Goal: Task Accomplishment & Management: Use online tool/utility

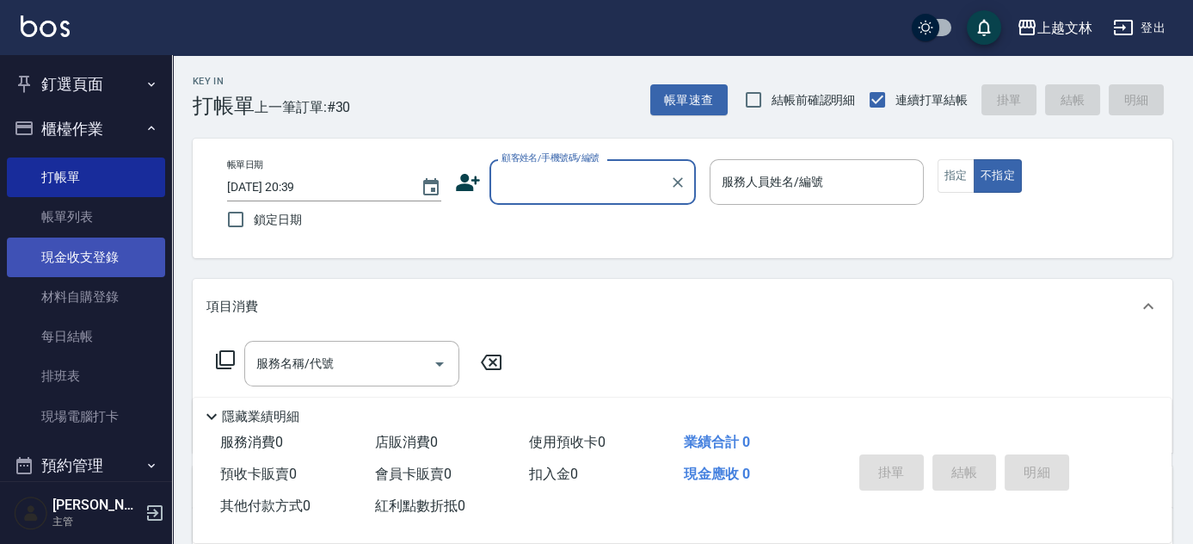
scroll to position [84, 0]
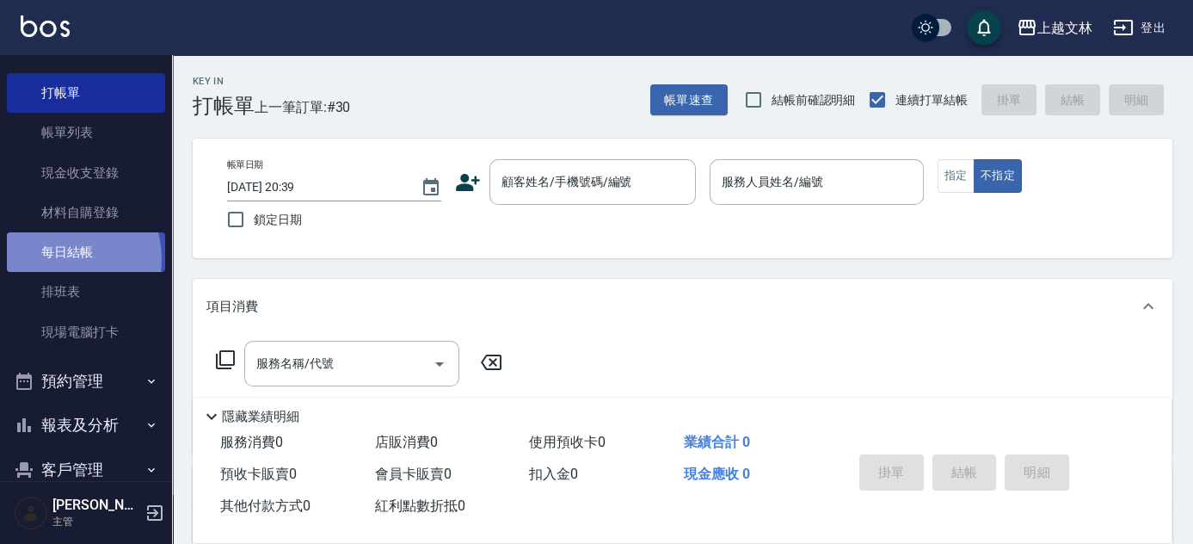
click at [58, 258] on link "每日結帳" at bounding box center [86, 252] width 158 height 40
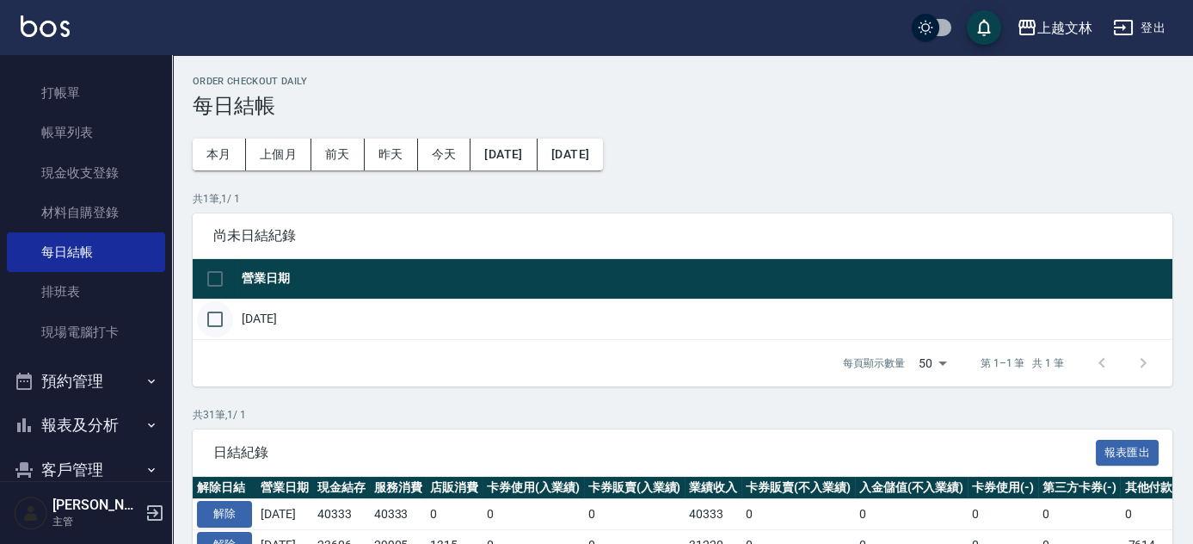
click at [211, 323] on input "checkbox" at bounding box center [215, 319] width 36 height 36
checkbox input "true"
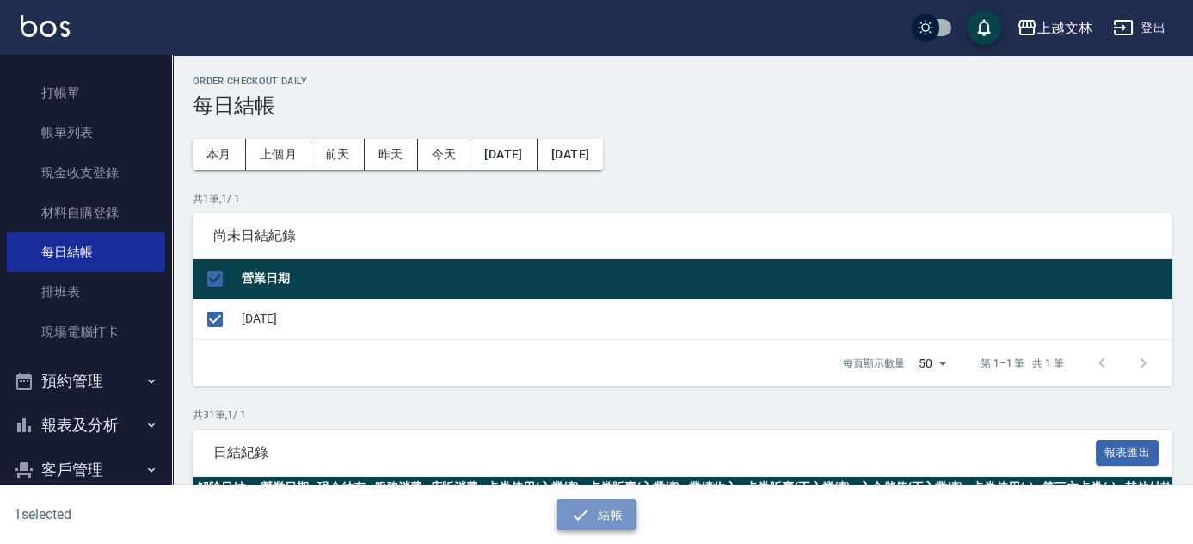
click at [601, 520] on button "結帳" at bounding box center [597, 515] width 80 height 32
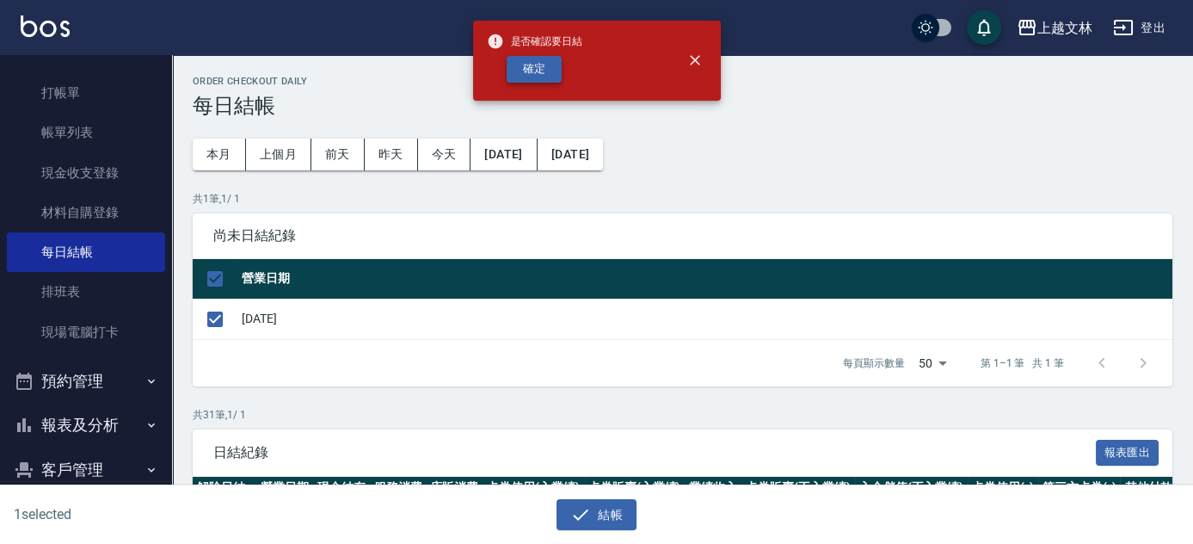
click at [552, 76] on button "確定" at bounding box center [534, 69] width 55 height 27
checkbox input "false"
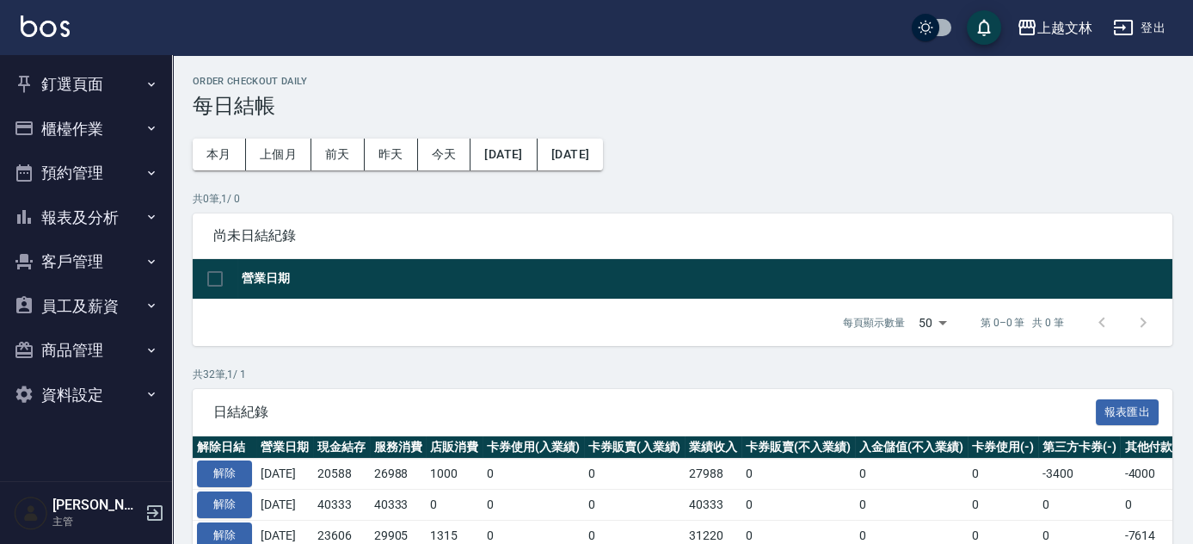
click at [57, 87] on button "釘選頁面" at bounding box center [86, 84] width 158 height 45
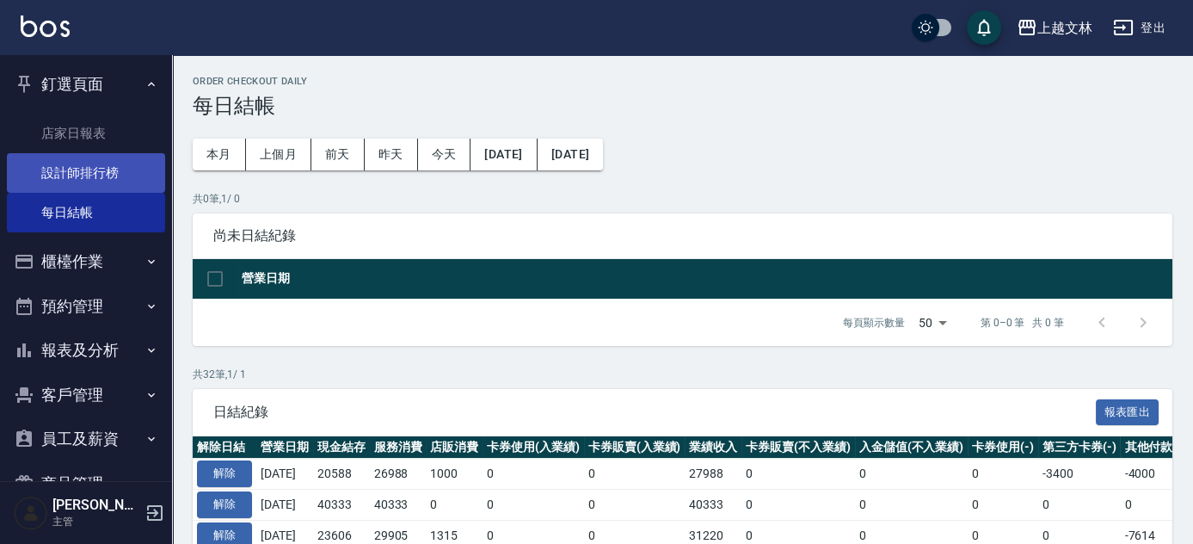
click at [90, 178] on link "設計師排行榜" at bounding box center [86, 173] width 158 height 40
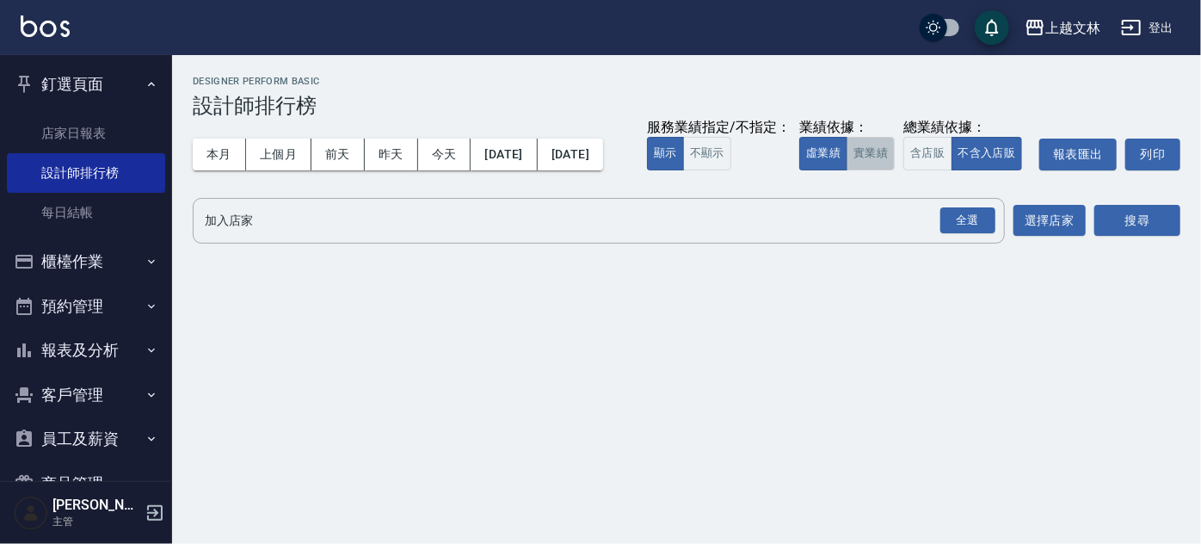
click at [847, 170] on button "實業績" at bounding box center [871, 154] width 48 height 34
click at [982, 234] on div "全選" at bounding box center [967, 220] width 55 height 27
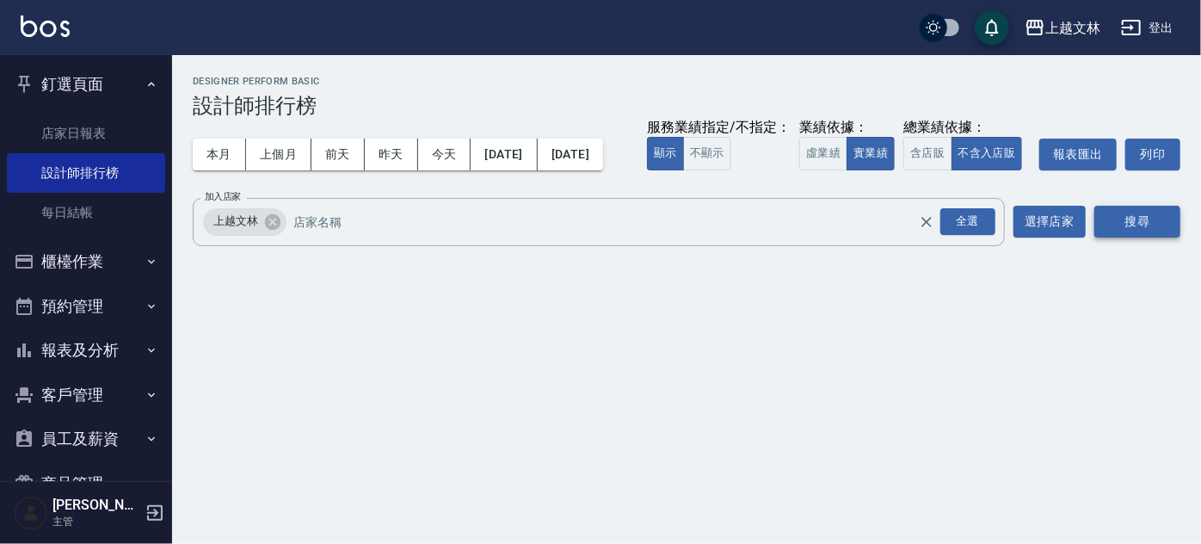
click at [1140, 237] on button "搜尋" at bounding box center [1137, 222] width 86 height 32
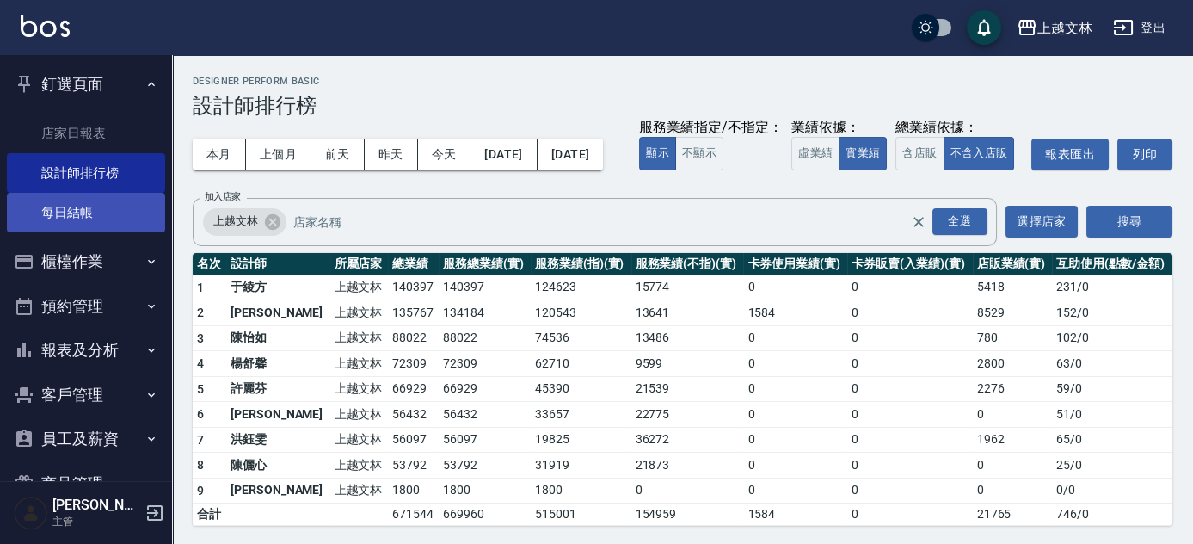
click at [84, 212] on link "每日結帳" at bounding box center [86, 213] width 158 height 40
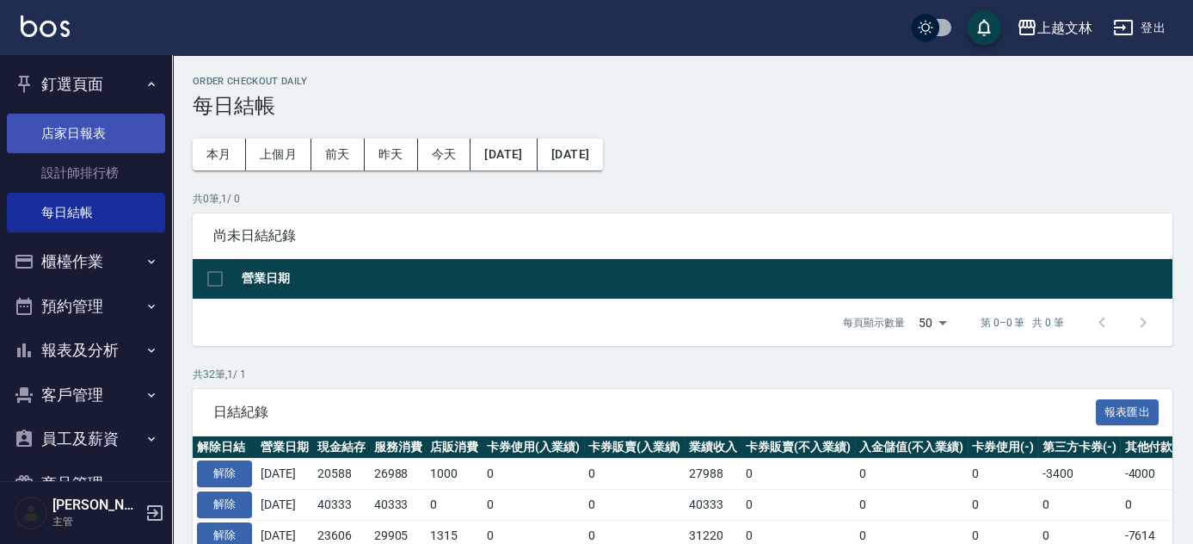
click at [67, 132] on link "店家日報表" at bounding box center [86, 134] width 158 height 40
